Goal: Task Accomplishment & Management: Manage account settings

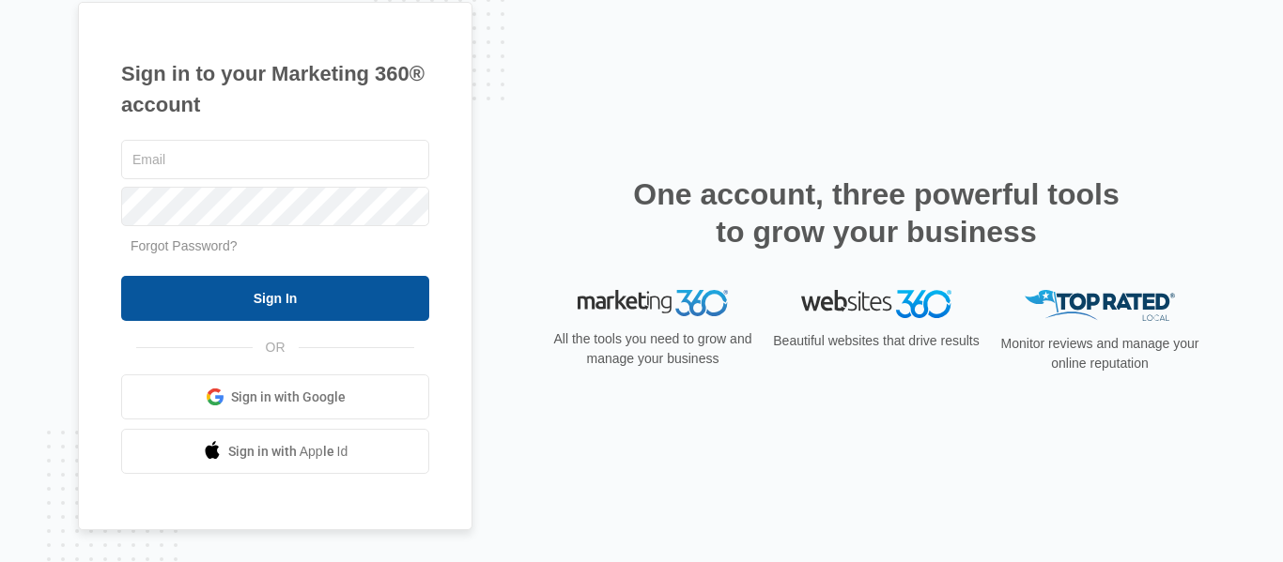
type input "[EMAIL_ADDRESS][DOMAIN_NAME]"
click at [261, 304] on input "Sign In" at bounding box center [275, 298] width 308 height 45
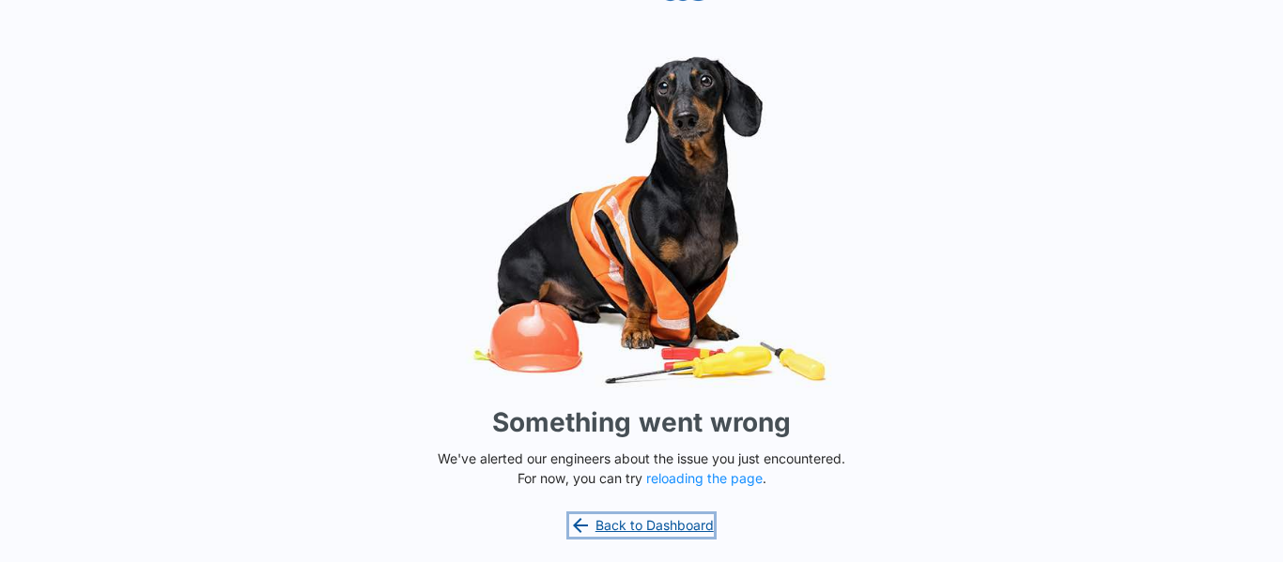
click at [662, 527] on link "Back to Dashboard" at bounding box center [641, 526] width 145 height 23
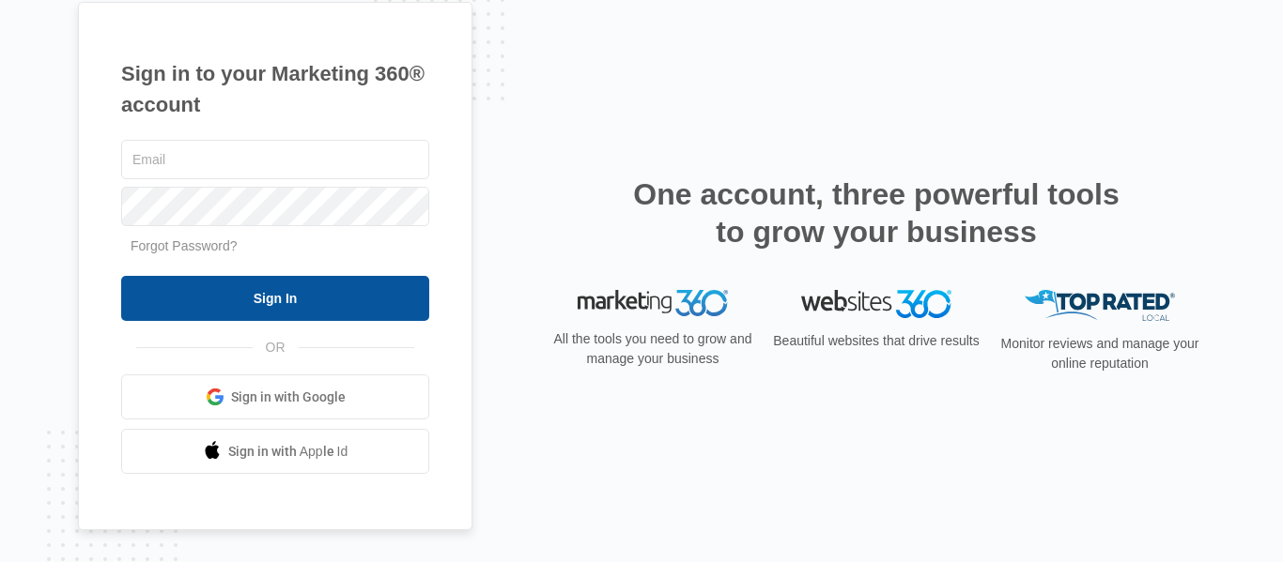
type input "kmursch@fourleafprop.com"
click at [274, 308] on input "Sign In" at bounding box center [275, 298] width 308 height 45
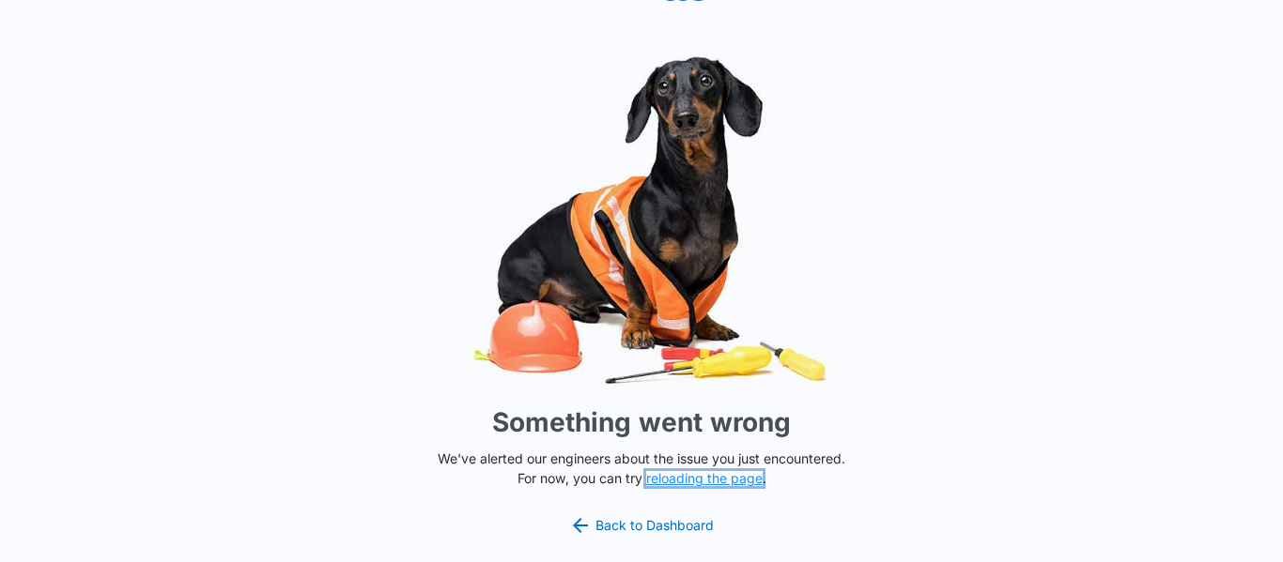
click at [679, 479] on button "reloading the page" at bounding box center [704, 478] width 116 height 15
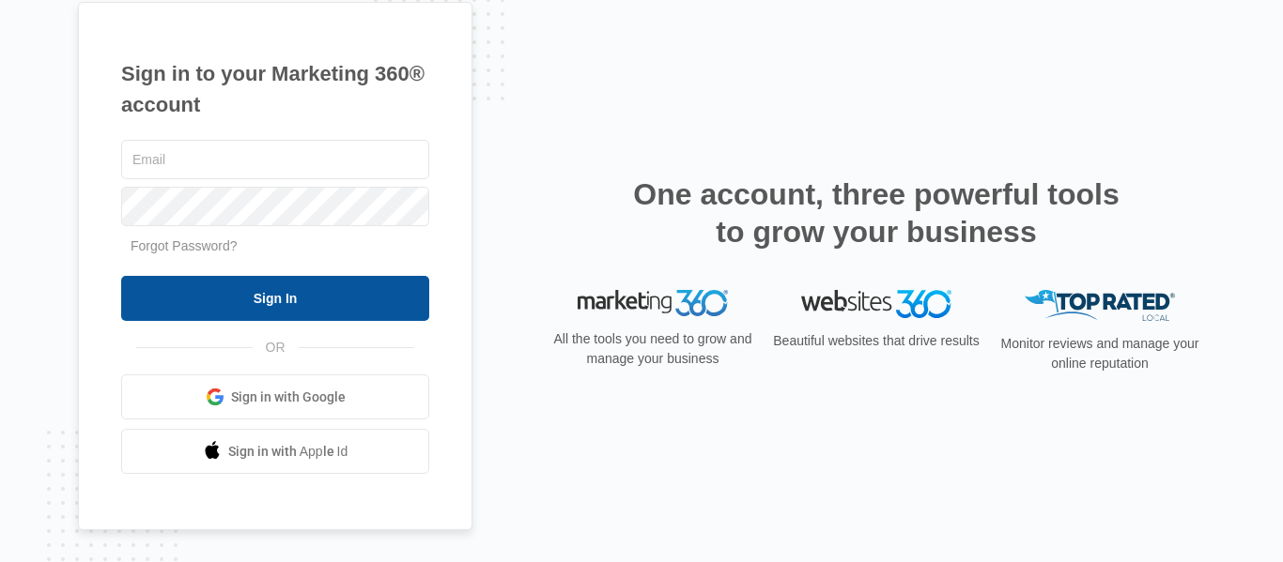
type input "[EMAIL_ADDRESS][DOMAIN_NAME]"
click at [272, 306] on input "Sign In" at bounding box center [275, 298] width 308 height 45
